Goal: Task Accomplishment & Management: Complete application form

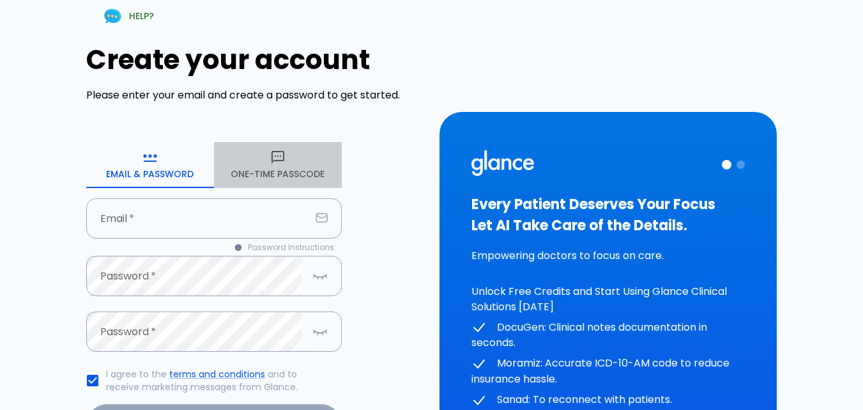
click at [240, 182] on button "One-Time Passcode" at bounding box center [278, 165] width 128 height 46
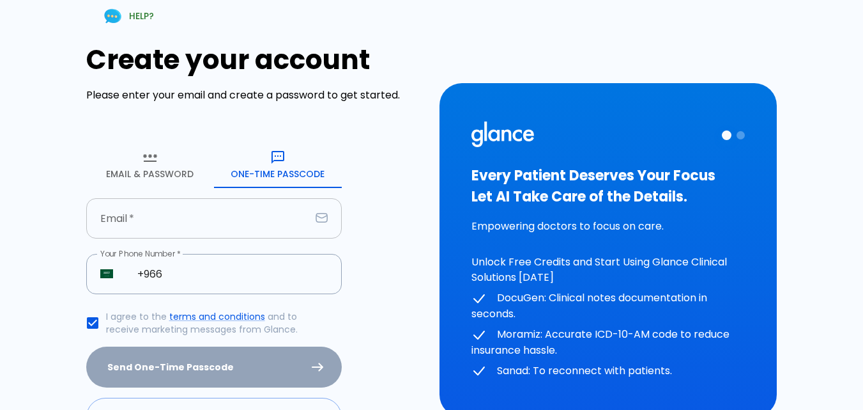
click at [197, 220] on input "text" at bounding box center [198, 218] width 224 height 40
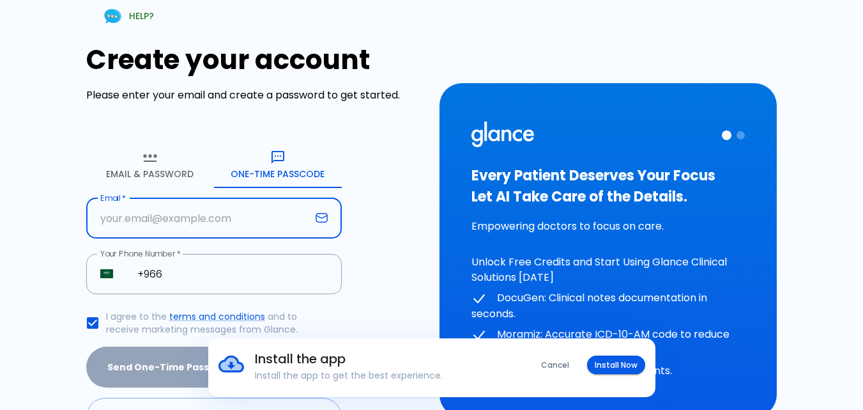
click at [378, 217] on div "Create your account Please enter your email and create a password to get starte…" at bounding box center [255, 240] width 338 height 392
click at [307, 215] on input "text" at bounding box center [198, 218] width 224 height 40
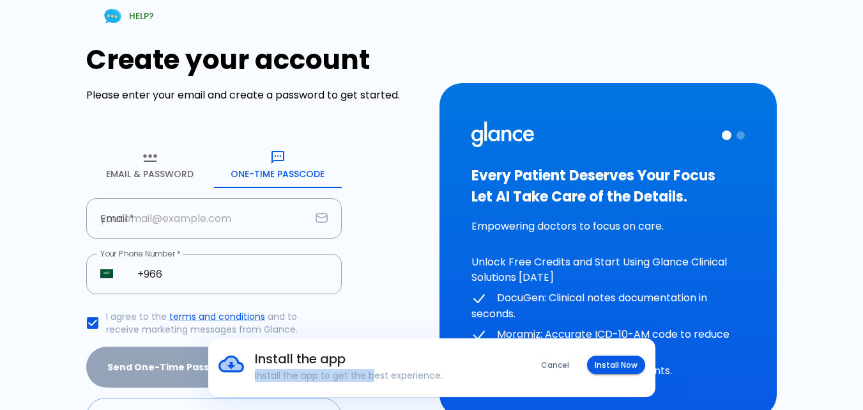
drag, startPoint x: 373, startPoint y: 392, endPoint x: 518, endPoint y: 314, distance: 163.8
click at [511, 300] on div "Install the app Install the app to get the best experience. Cancel Install Now …" at bounding box center [431, 250] width 863 height 500
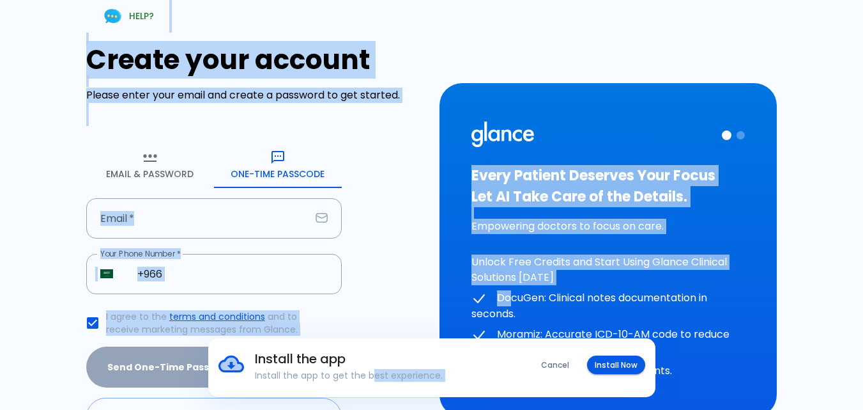
click at [329, 112] on div "Create your account Please enter your email and create a password to get starte…" at bounding box center [255, 240] width 338 height 392
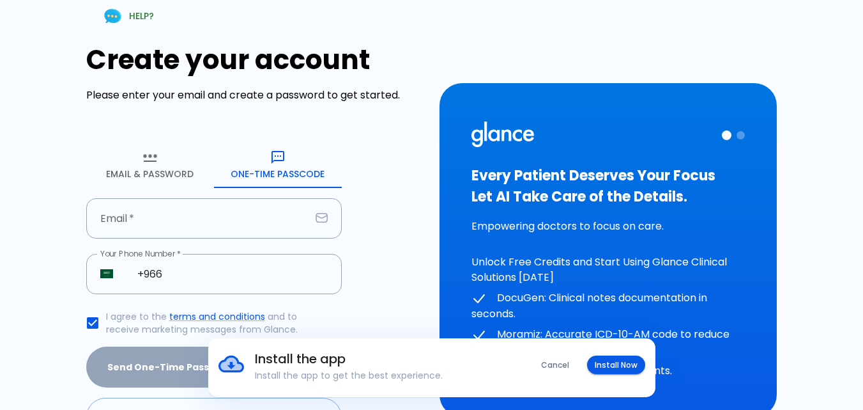
click at [561, 364] on button "Cancel" at bounding box center [555, 364] width 43 height 19
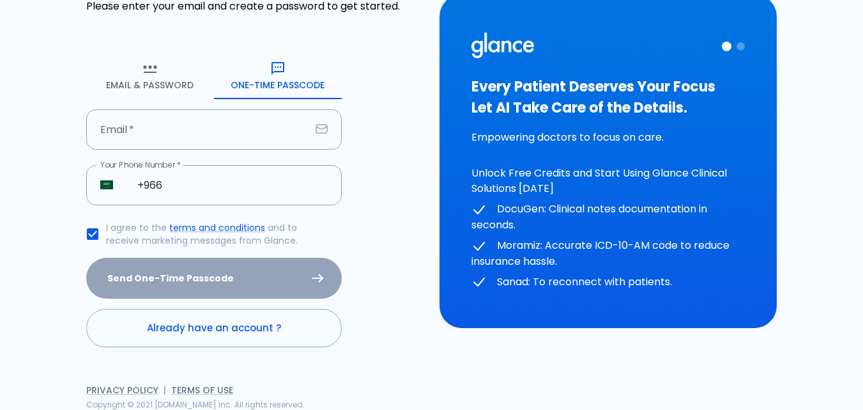
scroll to position [90, 0]
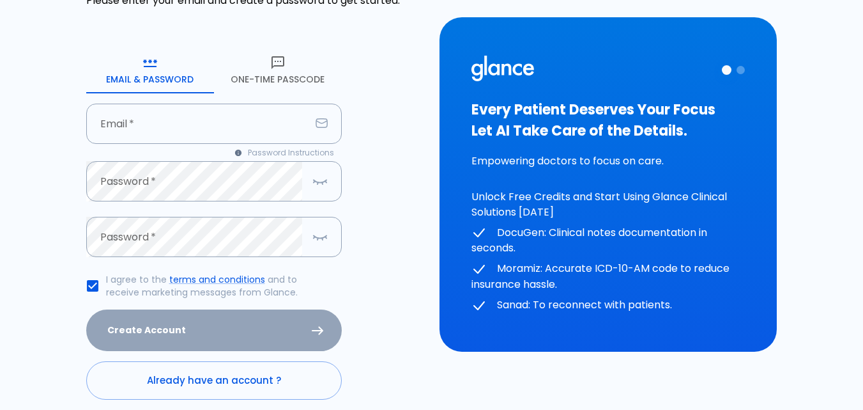
scroll to position [148, 0]
